Goal: Transaction & Acquisition: Download file/media

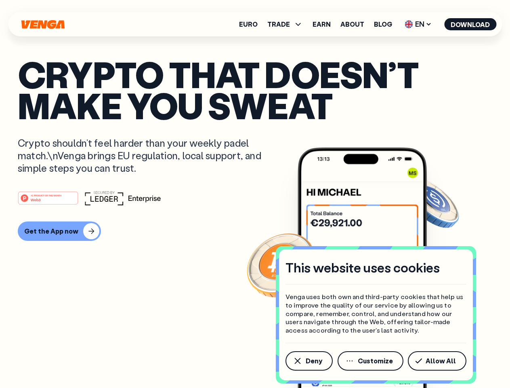
click at [255, 194] on div "#1 PRODUCT OF THE MONTH Web3" at bounding box center [255, 198] width 475 height 15
click at [309, 361] on span "Deny" at bounding box center [314, 361] width 17 height 6
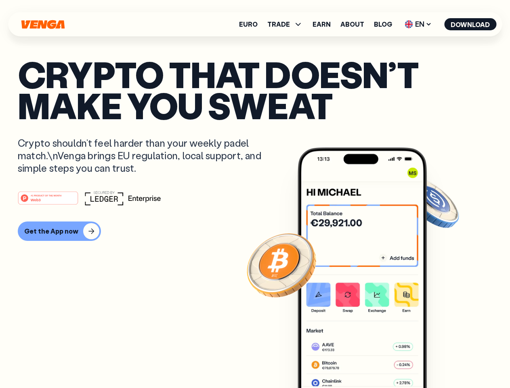
click at [371, 361] on img at bounding box center [362, 283] width 129 height 271
click at [439, 361] on article "Crypto that doesn’t make you sweat Crypto shouldn’t feel harder than your weekl…" at bounding box center [255, 210] width 475 height 303
click at [288, 24] on span "TRADE" at bounding box center [279, 24] width 23 height 6
click at [419, 24] on span "EN" at bounding box center [418, 24] width 33 height 13
click at [471, 24] on button "Download" at bounding box center [471, 24] width 52 height 12
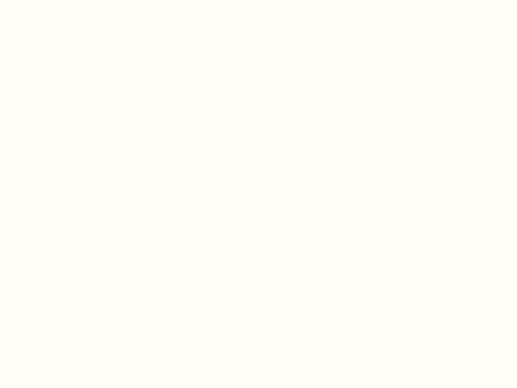
click at [58, 0] on html "This website uses cookies Venga uses both own and third-party cookies that help…" at bounding box center [258, 0] width 517 height 0
click at [49, 0] on html "This website uses cookies Venga uses both own and third-party cookies that help…" at bounding box center [258, 0] width 517 height 0
